Goal: Navigation & Orientation: Find specific page/section

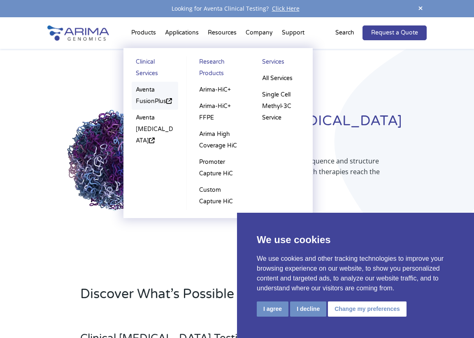
click at [147, 91] on link "Aventa FusionPlus" at bounding box center [155, 96] width 47 height 28
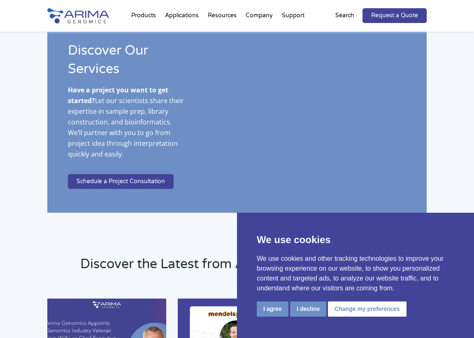
scroll to position [1489, 0]
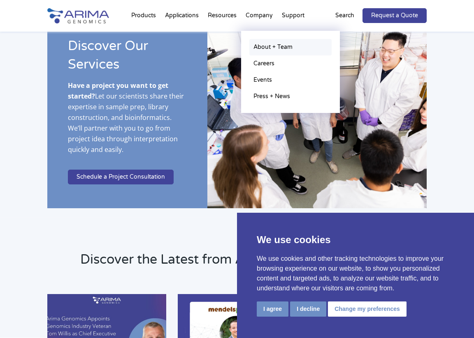
click at [269, 49] on link "About + Team" at bounding box center [290, 47] width 82 height 16
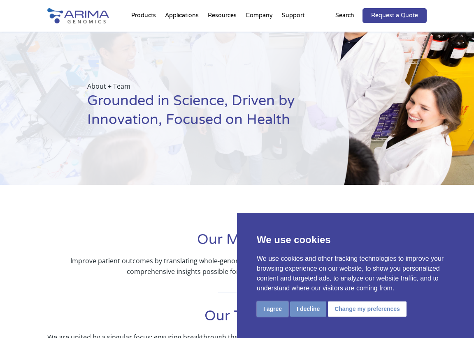
click at [272, 312] on button "I agree" at bounding box center [273, 309] width 32 height 15
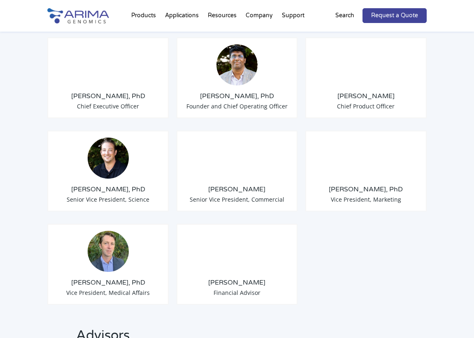
scroll to position [683, 0]
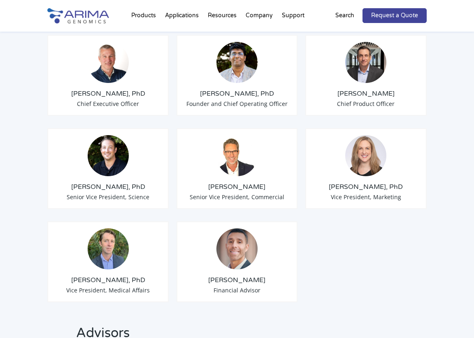
click at [90, 170] on div "Anthony Schmitt, PhD Senior Vice President, Science" at bounding box center [107, 168] width 121 height 81
click at [118, 192] on div "Anthony Schmitt, PhD Senior Vice President, Science" at bounding box center [107, 168] width 121 height 81
click at [111, 167] on img at bounding box center [108, 155] width 41 height 41
click at [134, 195] on span "Senior Vice President, Science" at bounding box center [108, 197] width 83 height 8
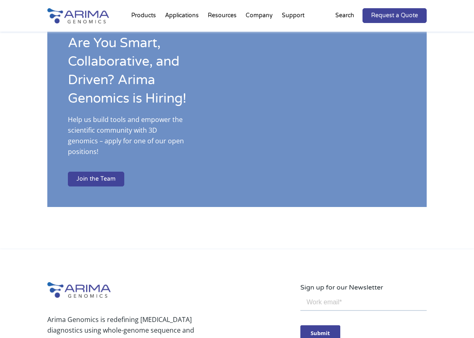
scroll to position [1316, 0]
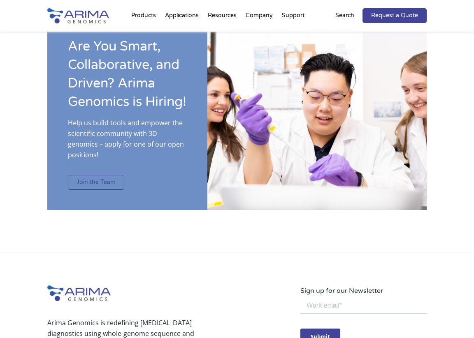
click at [116, 188] on link "Join the Team" at bounding box center [96, 182] width 56 height 15
